Goal: Information Seeking & Learning: Check status

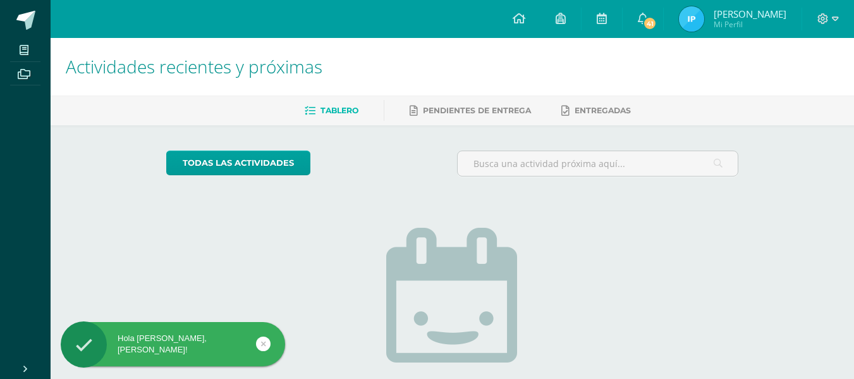
click at [704, 26] on img at bounding box center [691, 18] width 25 height 25
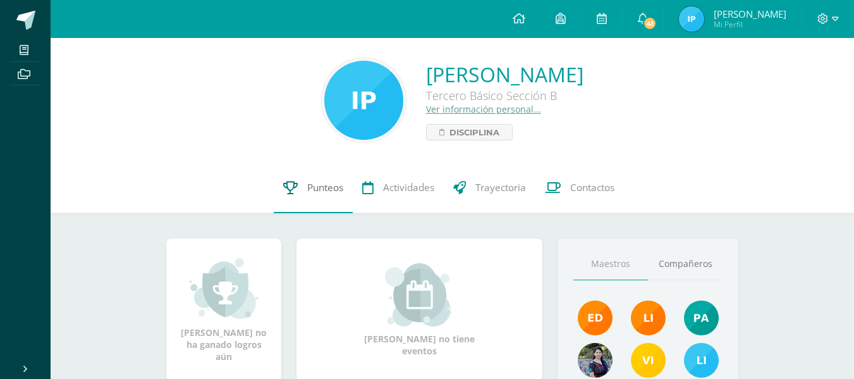
click at [315, 185] on span "Punteos" at bounding box center [325, 187] width 36 height 13
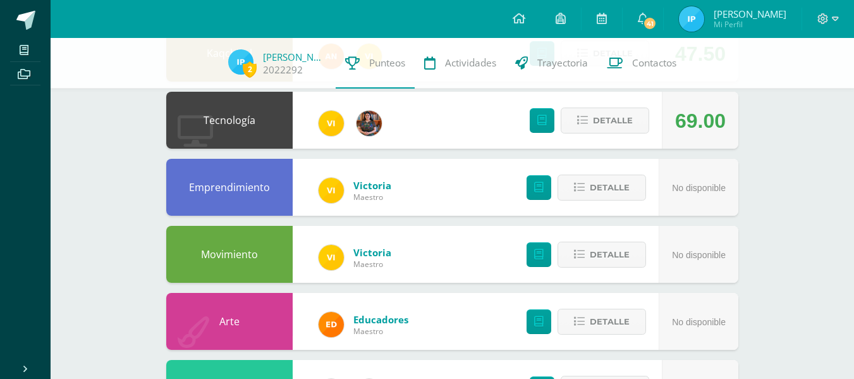
scroll to position [309, 0]
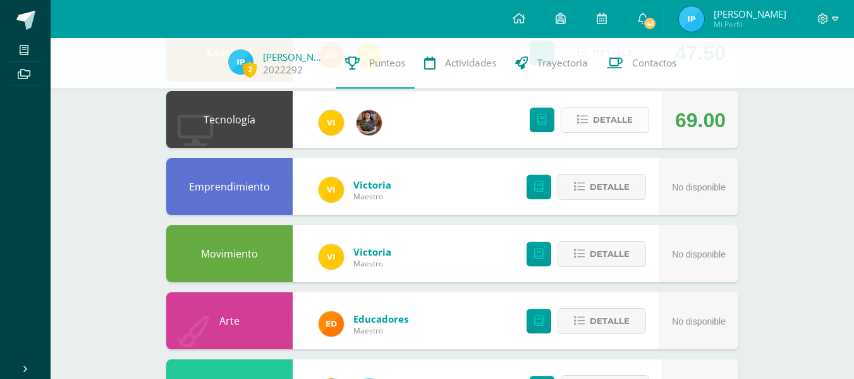
click at [611, 125] on span "Detalle" at bounding box center [613, 119] width 40 height 23
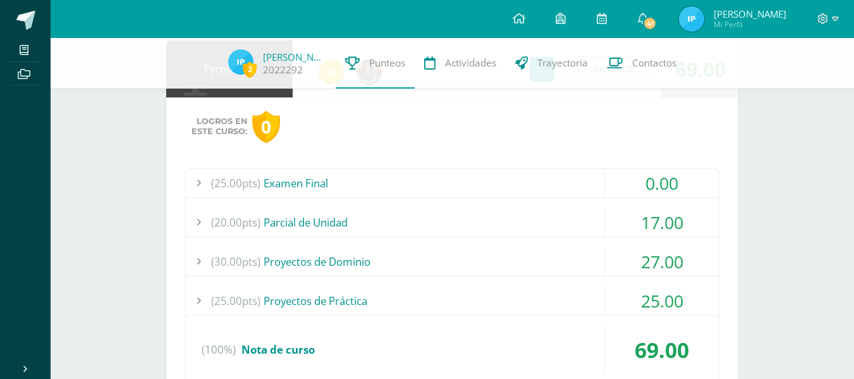
scroll to position [365, 0]
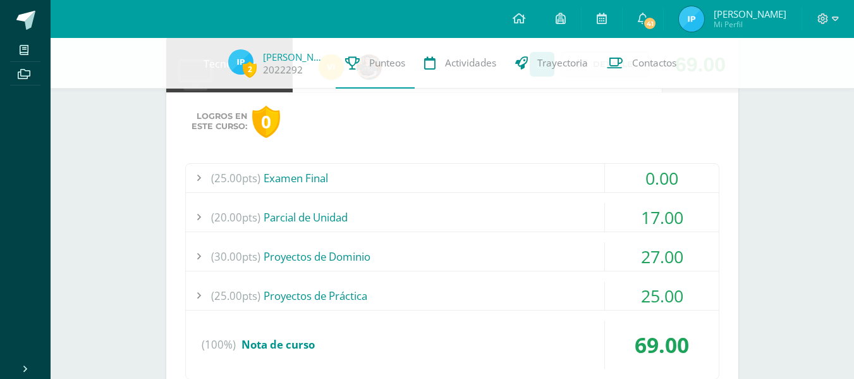
click at [408, 187] on div "(25.00pts) Examen Final" at bounding box center [452, 178] width 533 height 28
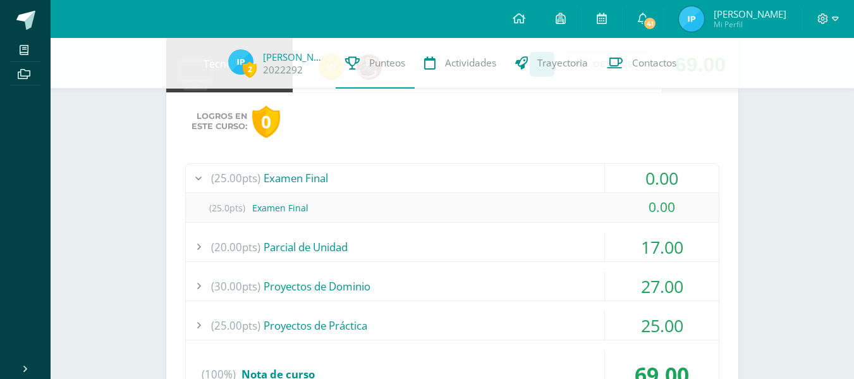
click at [408, 187] on div "(25.00pts) Examen Final" at bounding box center [452, 178] width 533 height 28
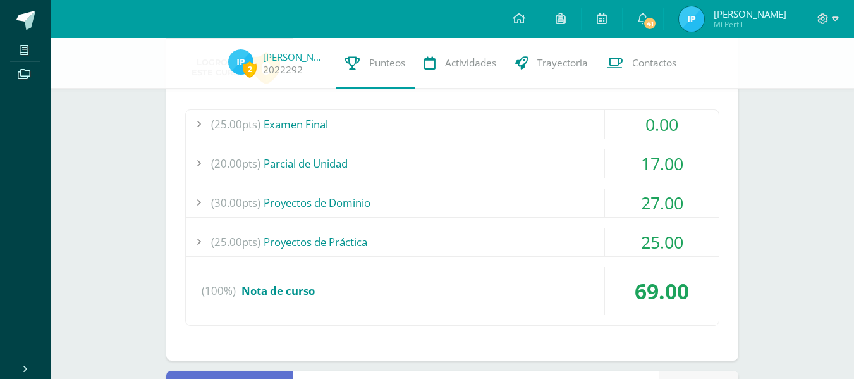
scroll to position [420, 0]
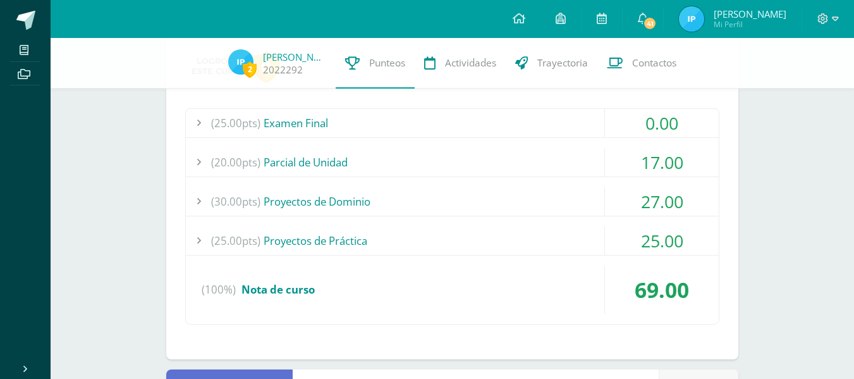
click at [442, 202] on div "(30.00pts) Proyectos de Dominio" at bounding box center [452, 201] width 533 height 28
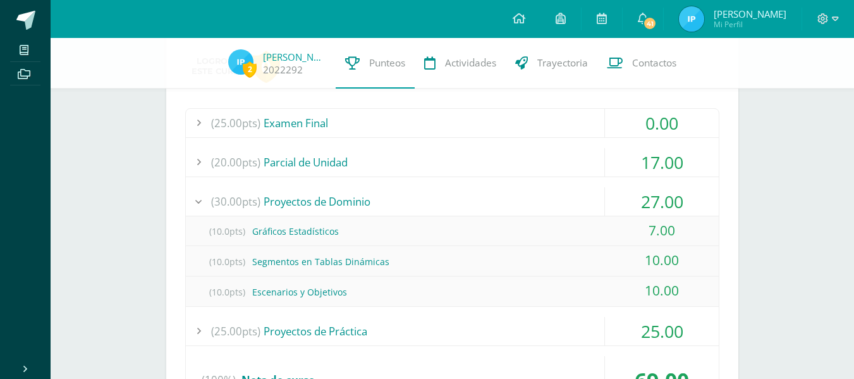
click at [442, 202] on div "(30.00pts) Proyectos de Dominio" at bounding box center [452, 201] width 533 height 28
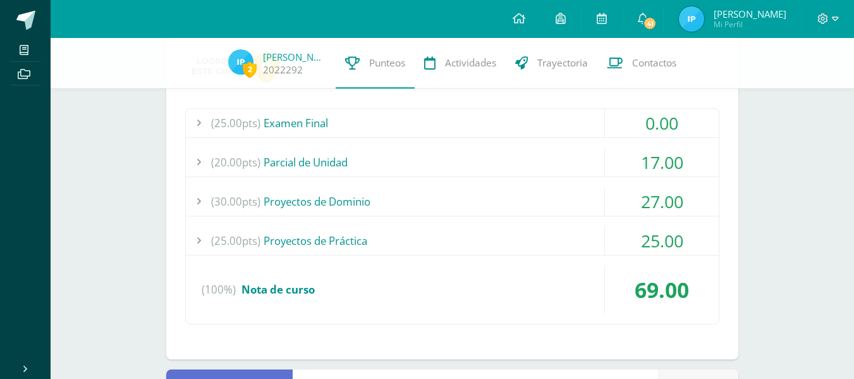
click at [448, 249] on div "(25.00pts) Proyectos de Práctica" at bounding box center [452, 240] width 533 height 28
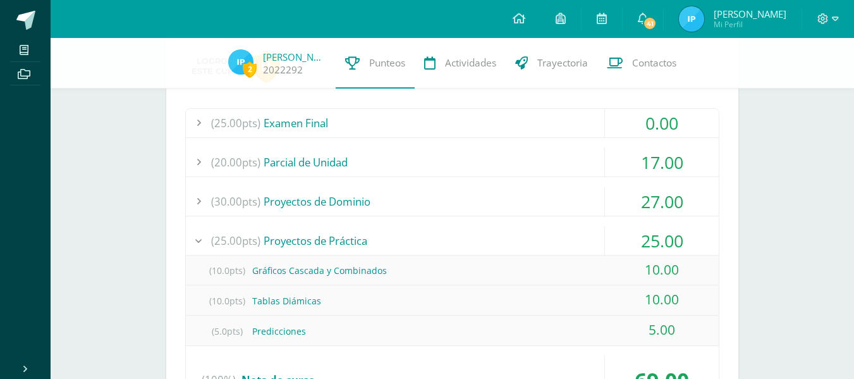
click at [453, 247] on div "(25.00pts) Proyectos de Práctica" at bounding box center [452, 240] width 533 height 28
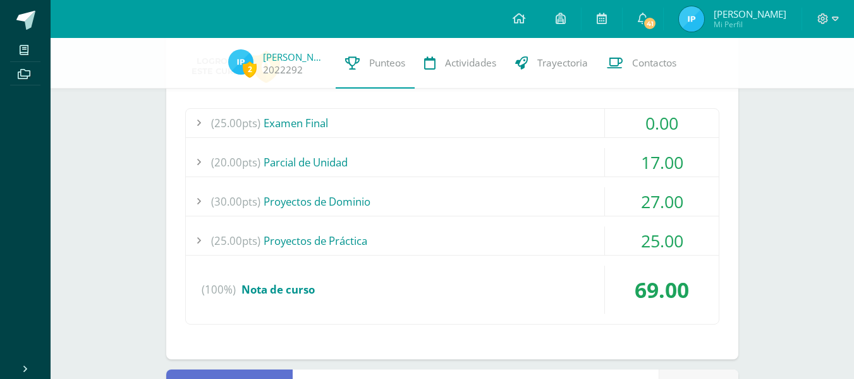
click at [487, 159] on div "(20.00pts) Parcial de Unidad" at bounding box center [452, 162] width 533 height 28
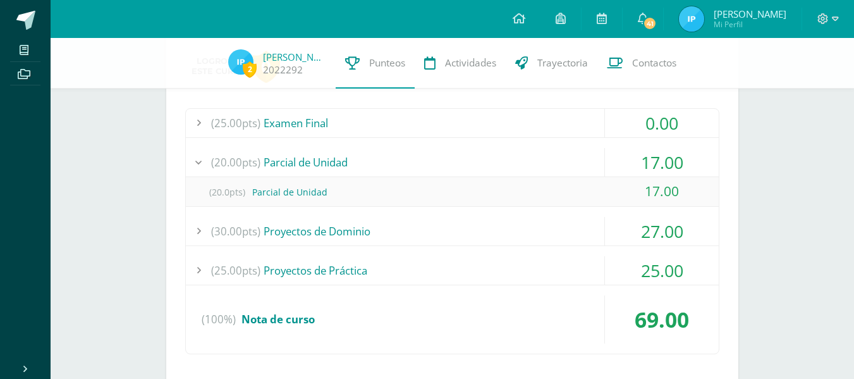
click at [487, 159] on div "(20.00pts) Parcial de Unidad" at bounding box center [452, 162] width 533 height 28
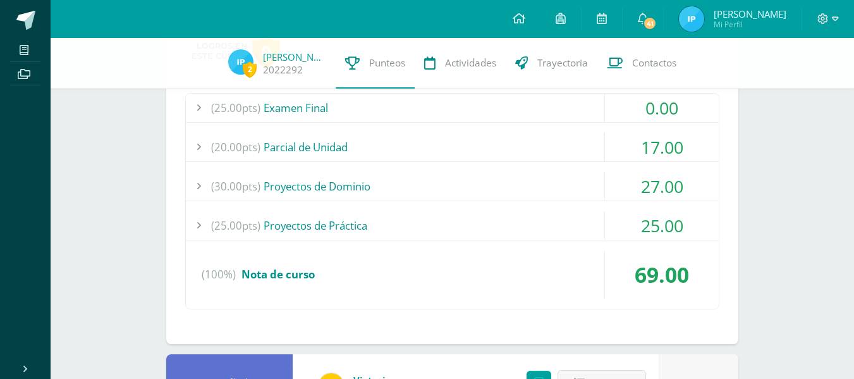
scroll to position [436, 0]
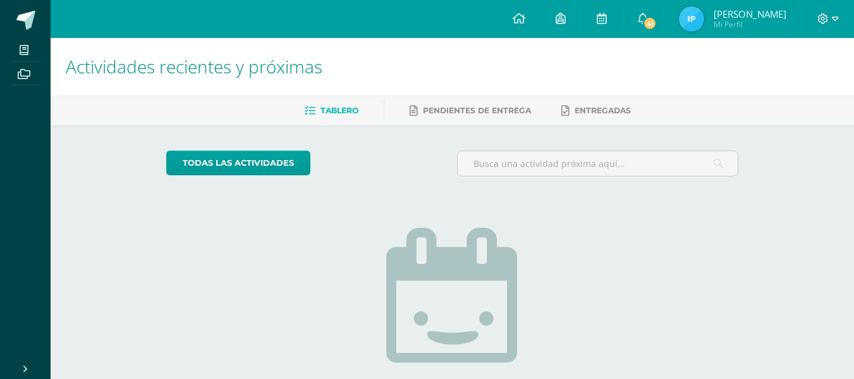
click at [704, 19] on img at bounding box center [691, 18] width 25 height 25
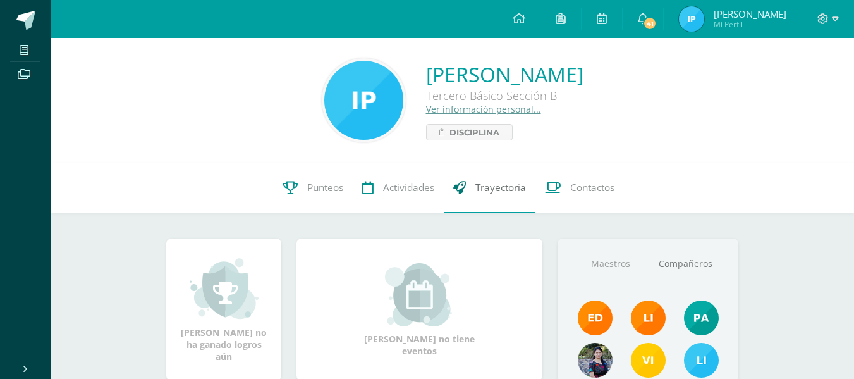
click at [506, 195] on link "Trayectoria" at bounding box center [490, 187] width 92 height 51
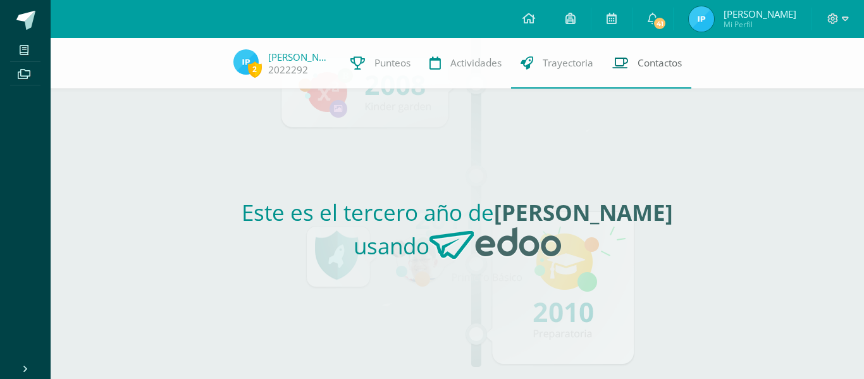
click at [663, 71] on link "Contactos" at bounding box center [647, 63] width 89 height 51
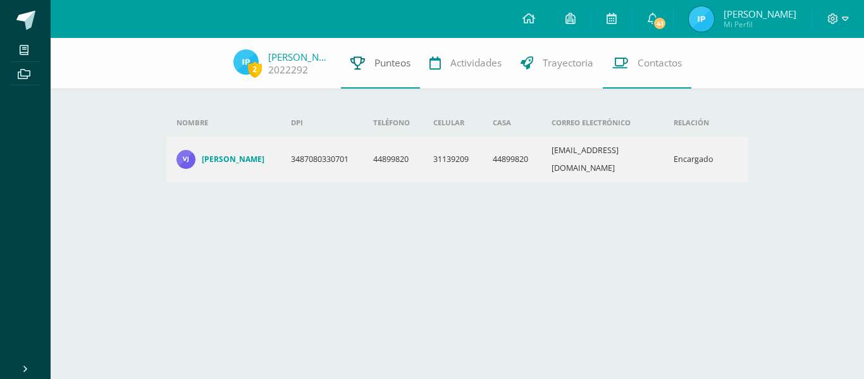
click at [391, 68] on span "Punteos" at bounding box center [392, 62] width 36 height 13
click at [302, 62] on link "[PERSON_NAME]" at bounding box center [299, 57] width 63 height 13
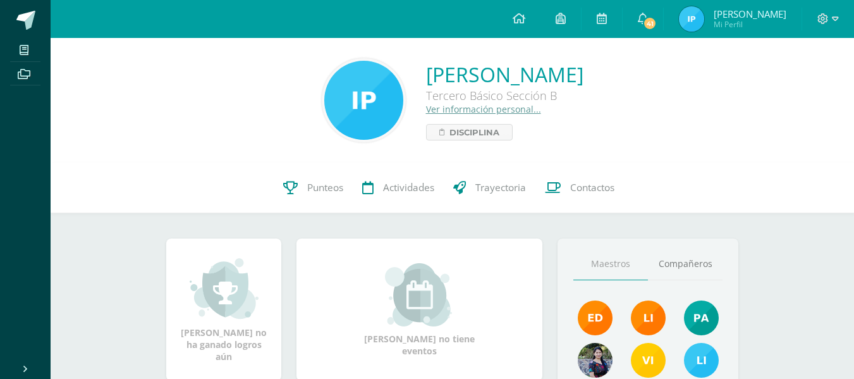
click at [715, 6] on span "[PERSON_NAME] Mi Perfil" at bounding box center [732, 18] width 113 height 25
